Goal: Task Accomplishment & Management: Complete application form

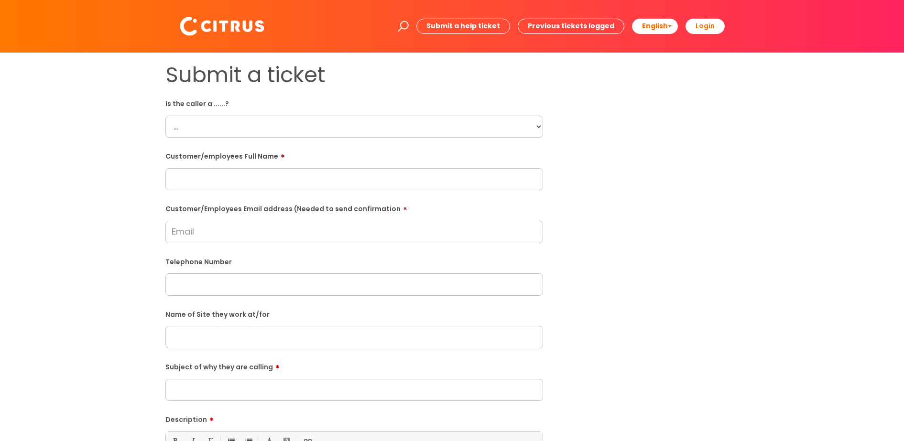
click at [527, 123] on select "... Citrus Customer Citrus Employee [DEMOGRAPHIC_DATA] Supplier" at bounding box center [354, 127] width 378 height 22
select select "Citrus Employee"
click at [165, 116] on select "... Citrus Customer Citrus Employee [DEMOGRAPHIC_DATA] Supplier" at bounding box center [354, 127] width 378 height 22
click at [241, 189] on input "text" at bounding box center [354, 179] width 378 height 22
click at [220, 176] on input "text" at bounding box center [354, 179] width 378 height 22
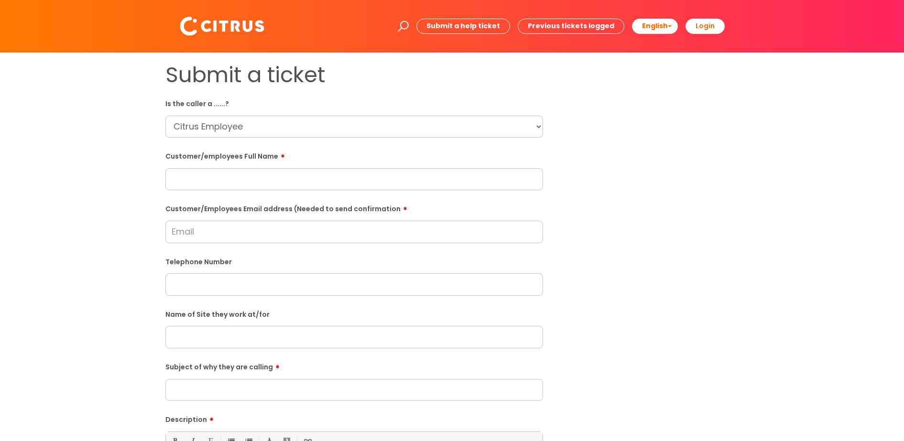
paste input "[PERSON_NAME]"
type input "[PERSON_NAME]"
click at [215, 244] on form "Is the caller a ......? ... Citrus Customer Citrus Employee [DEMOGRAPHIC_DATA] …" at bounding box center [354, 347] width 378 height 502
click at [236, 239] on input "Customer/Employees Email address (Needed to send confirmation" at bounding box center [354, 232] width 378 height 22
click at [209, 226] on input "Customer/Employees Email address (Needed to send confirmation" at bounding box center [354, 232] width 378 height 22
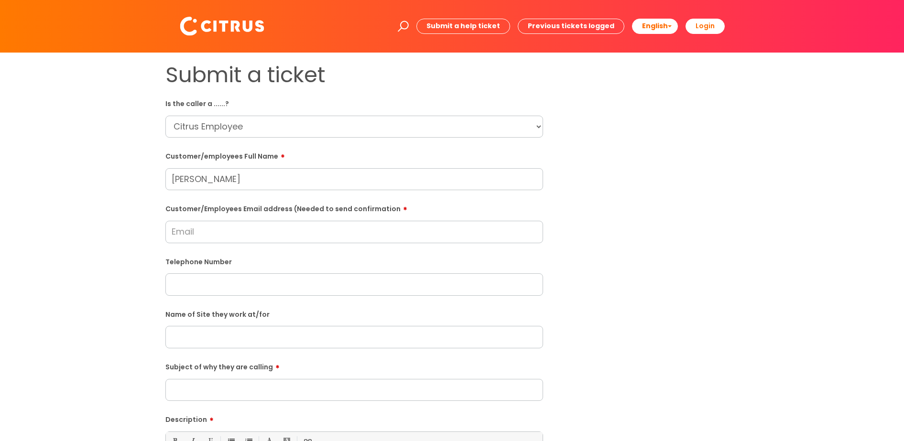
paste input "[EMAIL_ADDRESS][DOMAIN_NAME]"
type input "[EMAIL_ADDRESS][DOMAIN_NAME]"
click at [205, 295] on input "text" at bounding box center [354, 285] width 378 height 22
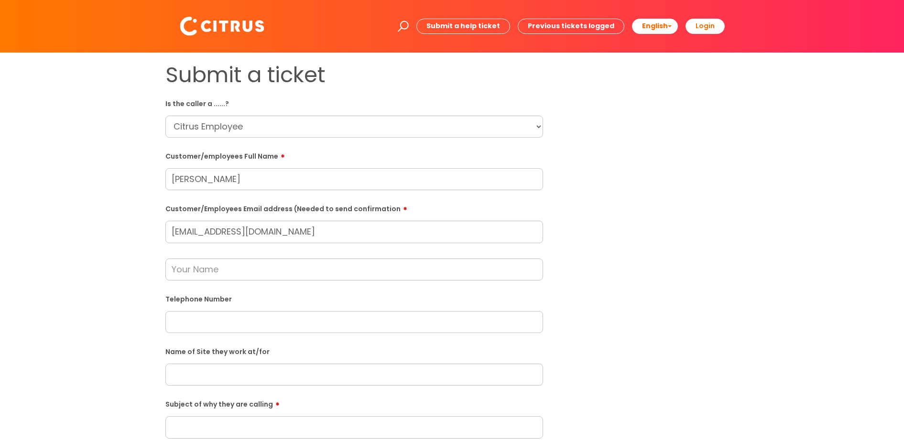
click at [197, 318] on input "text" at bounding box center [354, 322] width 378 height 22
paste input "07765032978"
type input "07765032978"
click at [208, 267] on input "text" at bounding box center [354, 270] width 378 height 22
type input "Sarah"
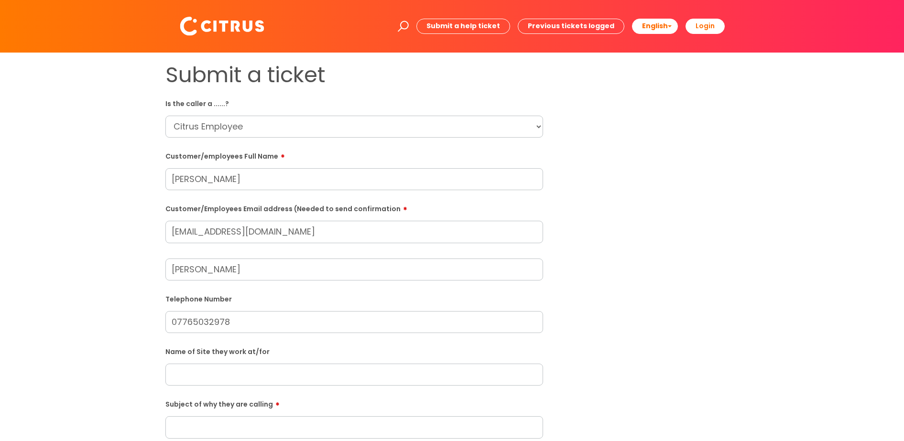
click at [205, 372] on input "text" at bounding box center [354, 375] width 378 height 22
click at [240, 372] on input "text" at bounding box center [354, 375] width 378 height 22
paste input "Ark - Basingstoke"
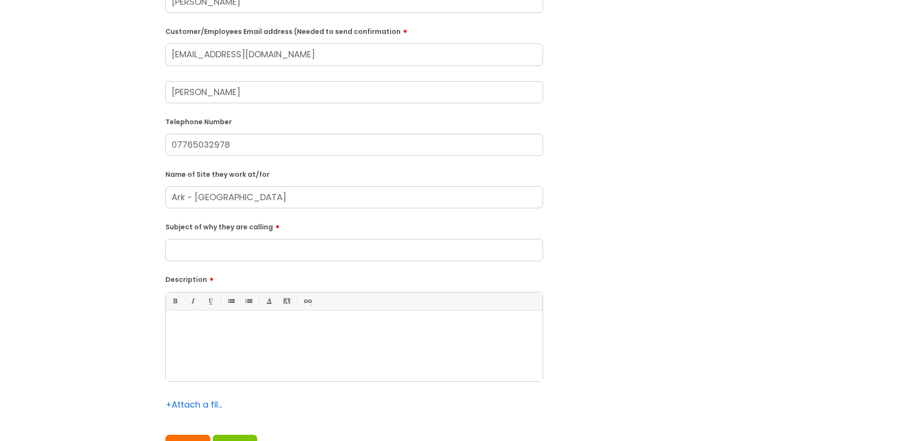
scroll to position [179, 0]
type input "Ark - Basingstoke"
click at [225, 249] on input "Subject of why they are calling" at bounding box center [354, 248] width 378 height 22
type input "Clocking in"
click at [189, 333] on div at bounding box center [354, 347] width 377 height 66
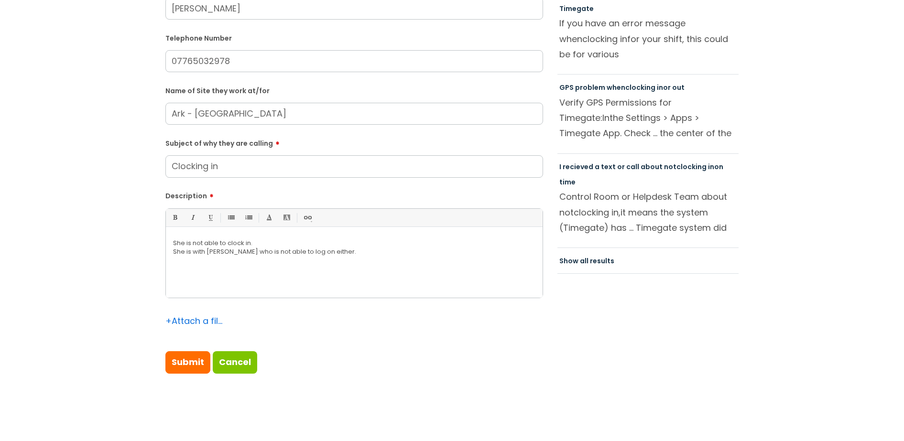
scroll to position [299, 0]
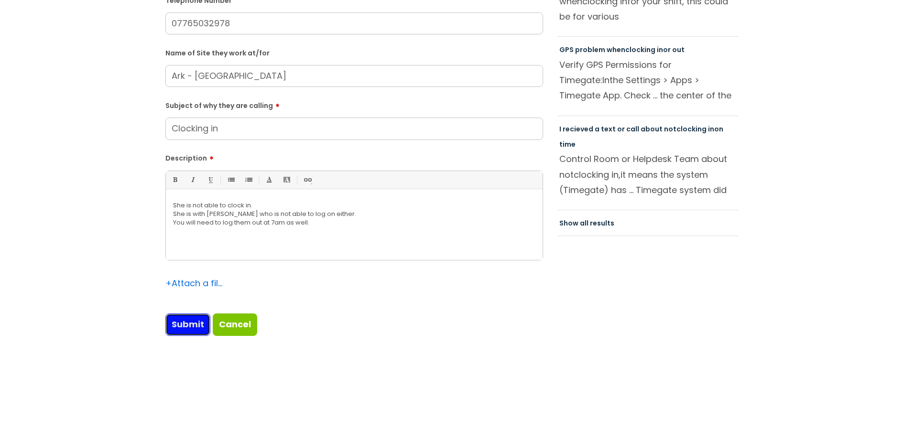
click at [192, 327] on input "Submit" at bounding box center [187, 325] width 45 height 22
type input "Please Wait..."
